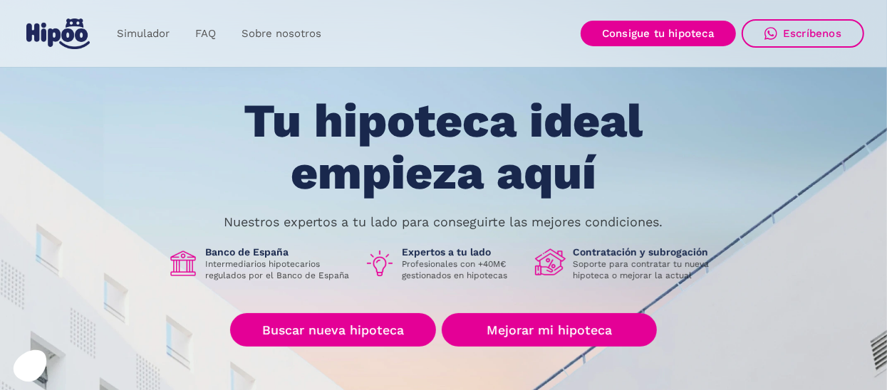
scroll to position [71, 0]
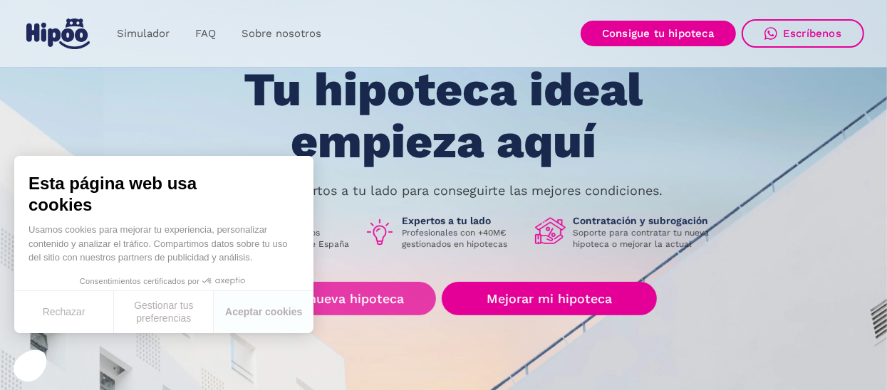
click at [352, 291] on link "Buscar nueva hipoteca" at bounding box center [333, 298] width 206 height 33
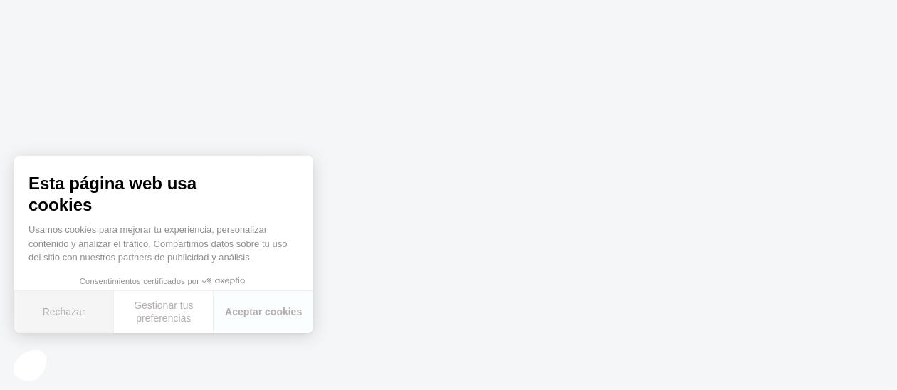
click at [66, 313] on button "Rechazar" at bounding box center [64, 312] width 100 height 42
